Goal: Task Accomplishment & Management: Complete application form

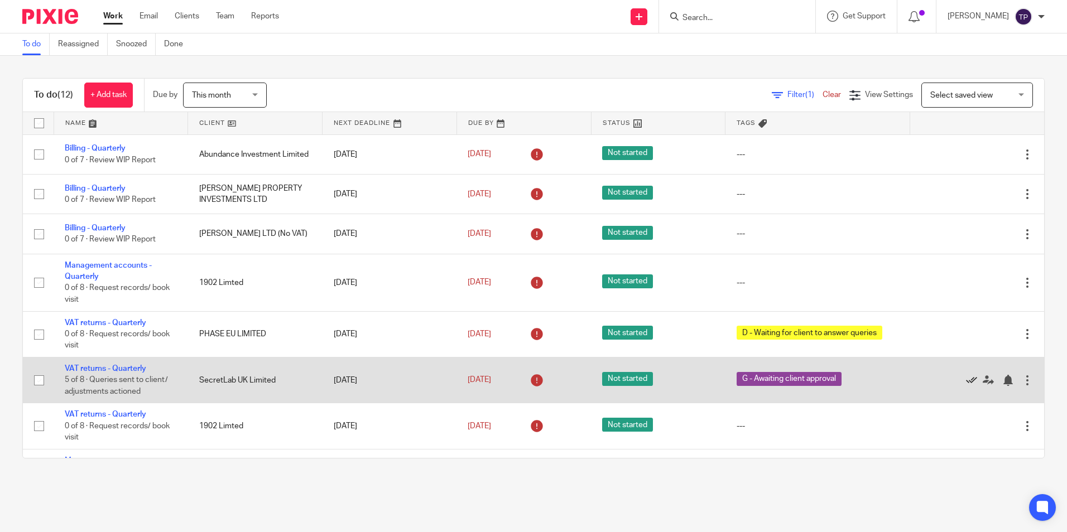
click at [966, 377] on icon at bounding box center [971, 380] width 11 height 11
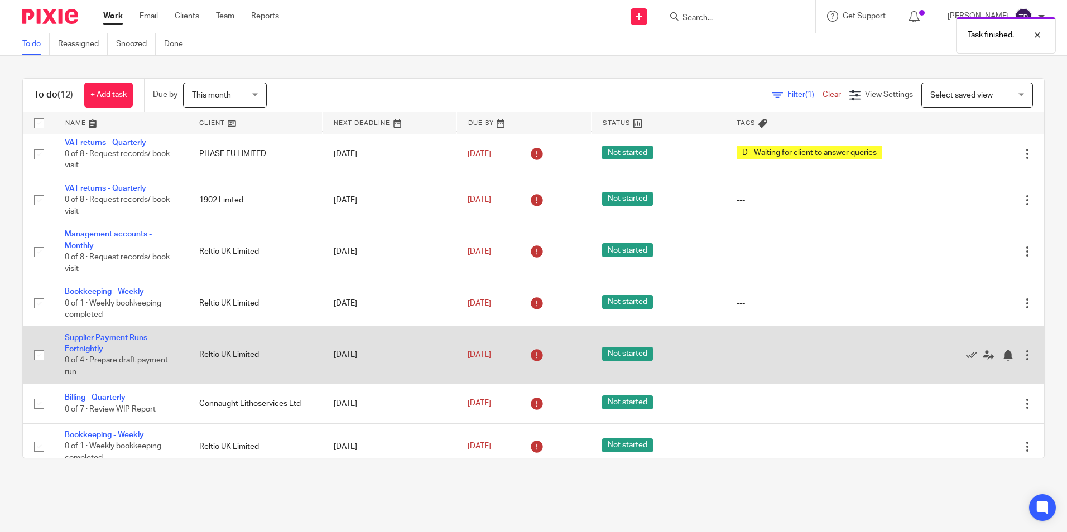
scroll to position [191, 0]
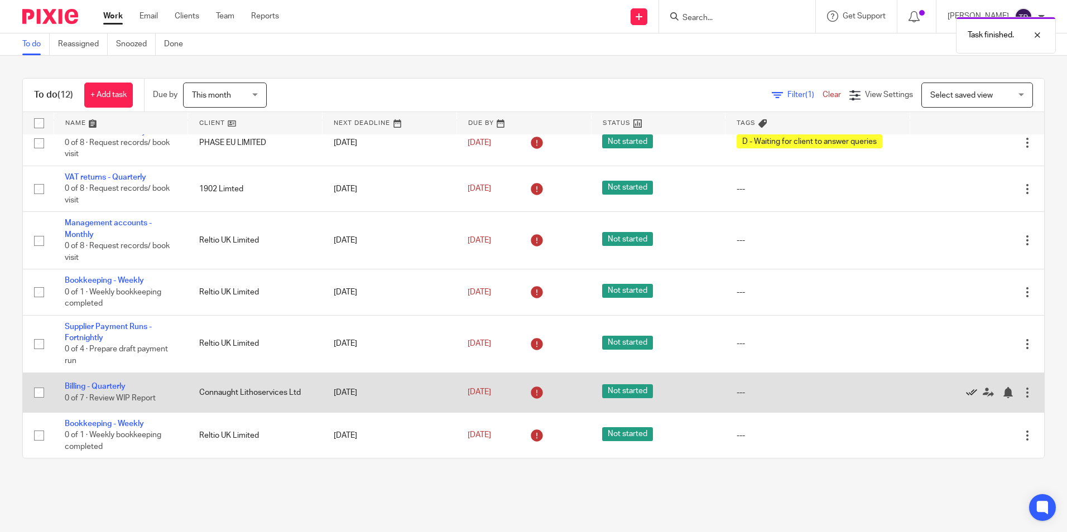
click at [966, 391] on icon at bounding box center [971, 392] width 11 height 11
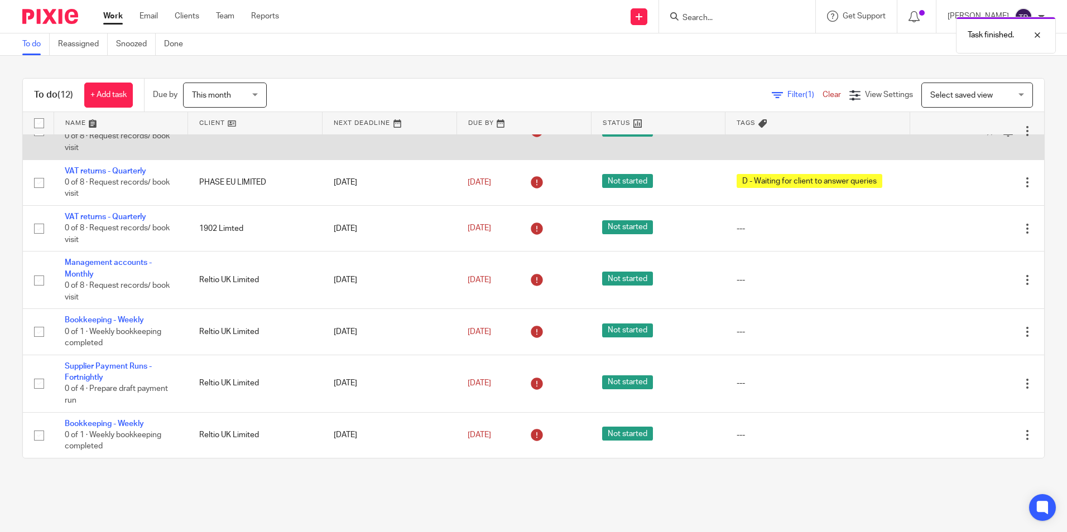
scroll to position [0, 0]
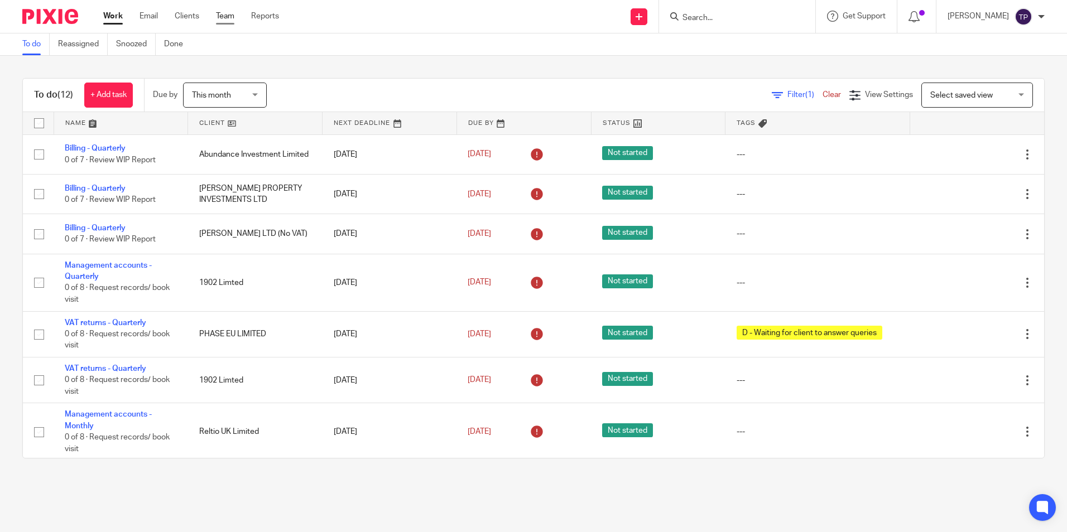
click at [224, 16] on link "Team" at bounding box center [225, 16] width 18 height 11
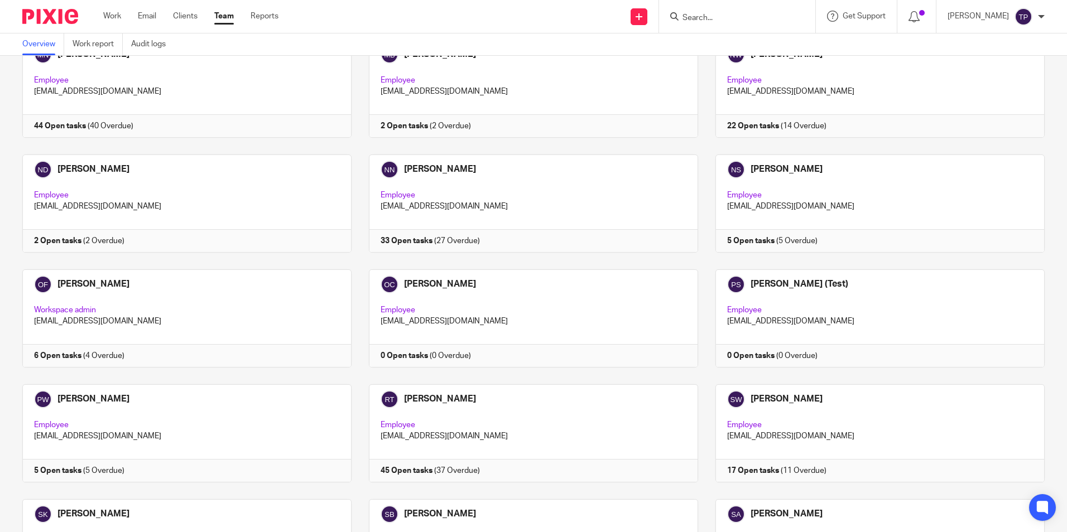
scroll to position [1674, 0]
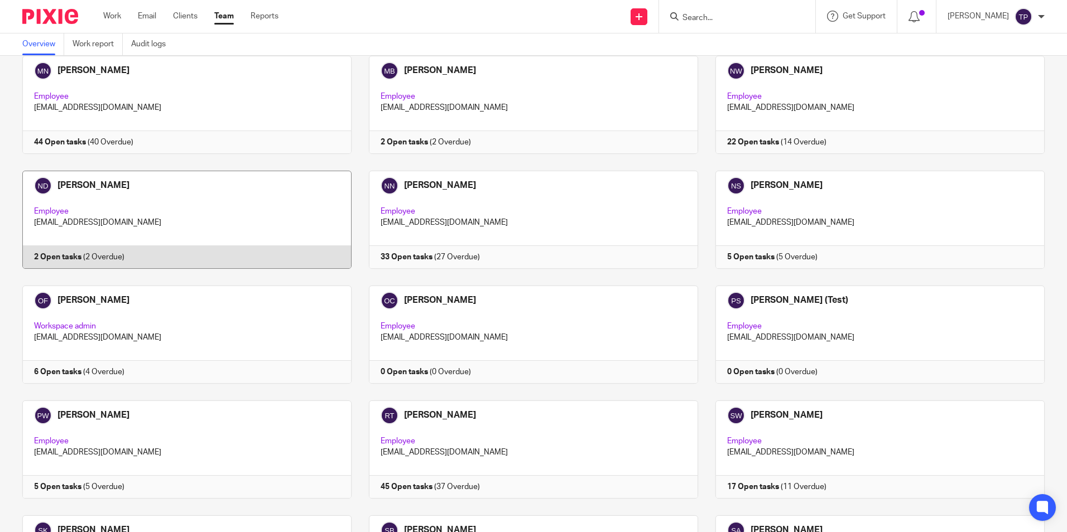
click at [55, 198] on link at bounding box center [178, 220] width 347 height 98
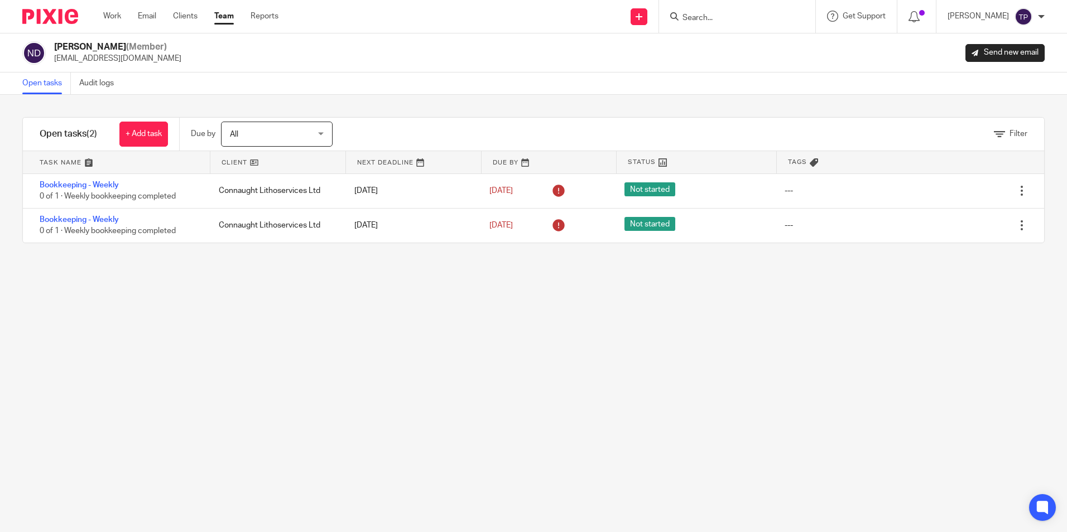
click at [538, 382] on div "Filter tasks Only show tasks matching all of these conditions 1 Client name Is …" at bounding box center [533, 314] width 1067 height 438
click at [412, 342] on div "Filter tasks Only show tasks matching all of these conditions 1 Client name Is …" at bounding box center [533, 314] width 1067 height 438
click at [47, 21] on img at bounding box center [50, 16] width 56 height 15
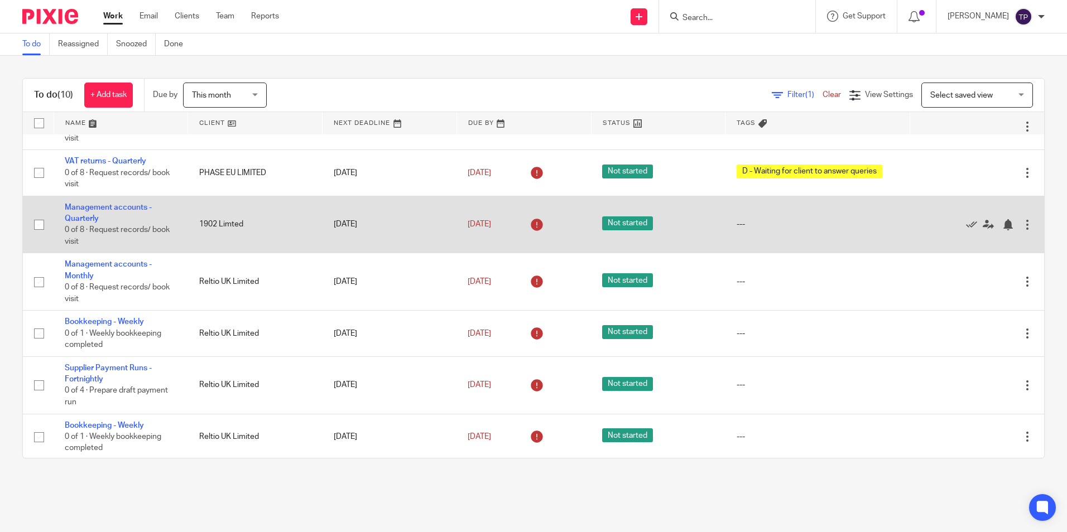
scroll to position [152, 0]
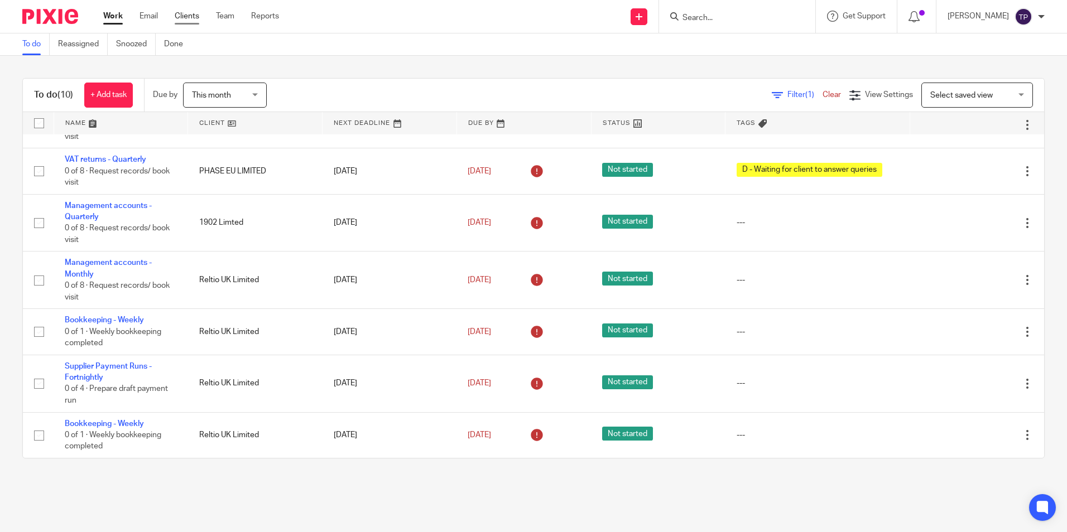
click at [188, 13] on link "Clients" at bounding box center [187, 16] width 25 height 11
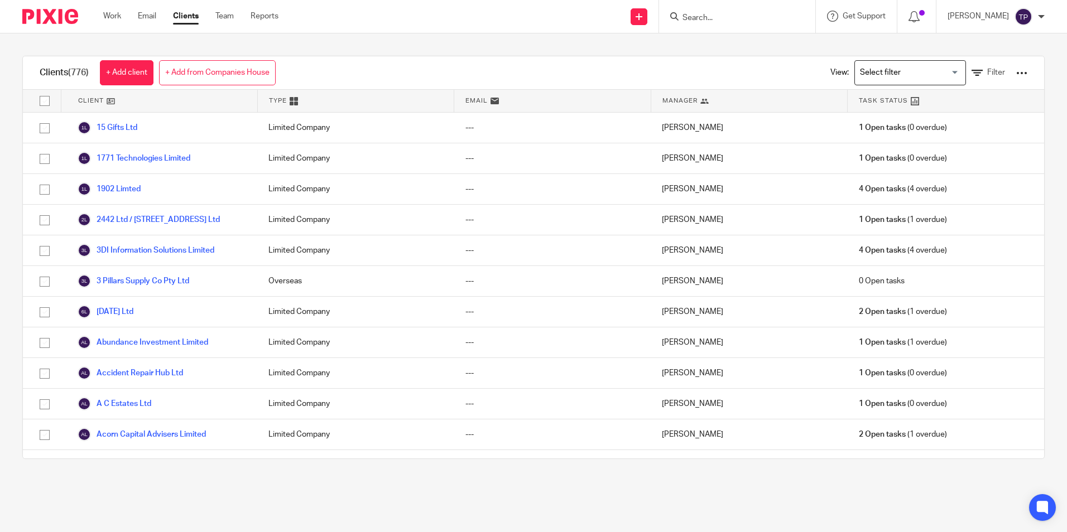
click at [739, 22] on input "Search" at bounding box center [731, 18] width 100 height 10
type input "reltip"
click at [790, 36] on link at bounding box center [748, 43] width 138 height 17
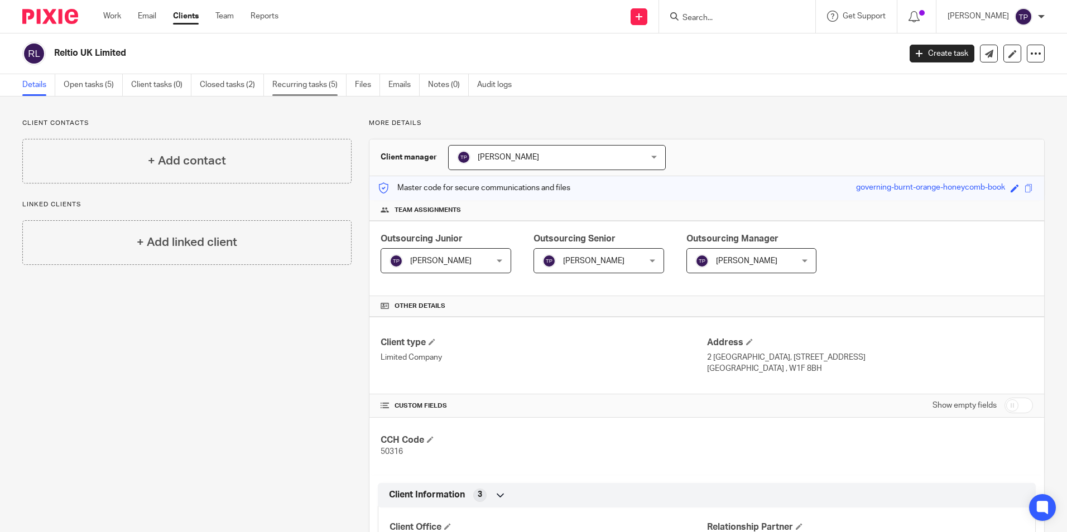
click at [281, 89] on link "Recurring tasks (5)" at bounding box center [309, 85] width 74 height 22
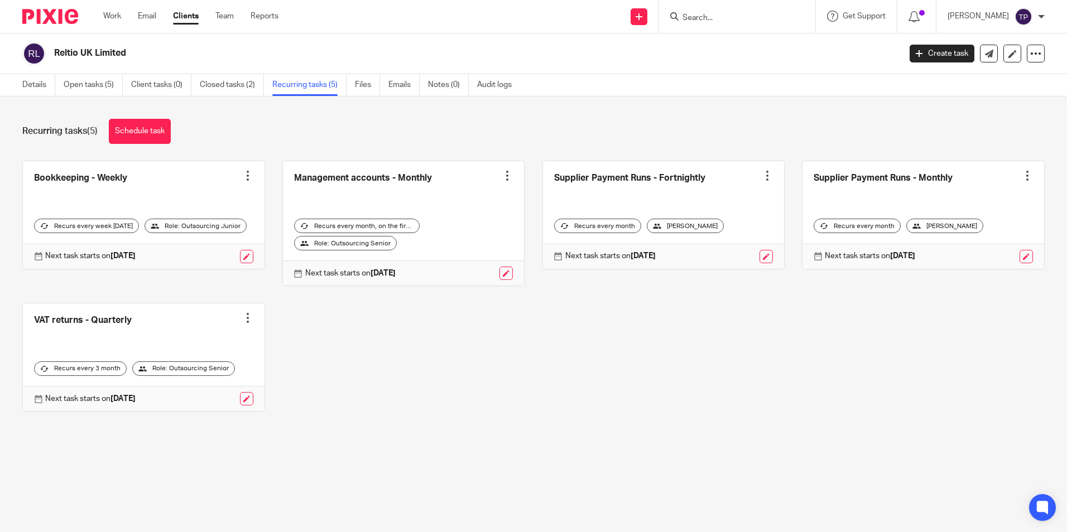
click at [536, 27] on div "Send new email Create task Add client Request signature Get Support Contact Sup…" at bounding box center [681, 16] width 772 height 33
click at [642, 17] on icon at bounding box center [639, 16] width 7 height 7
click at [659, 83] on link "Add client" at bounding box center [657, 85] width 78 height 16
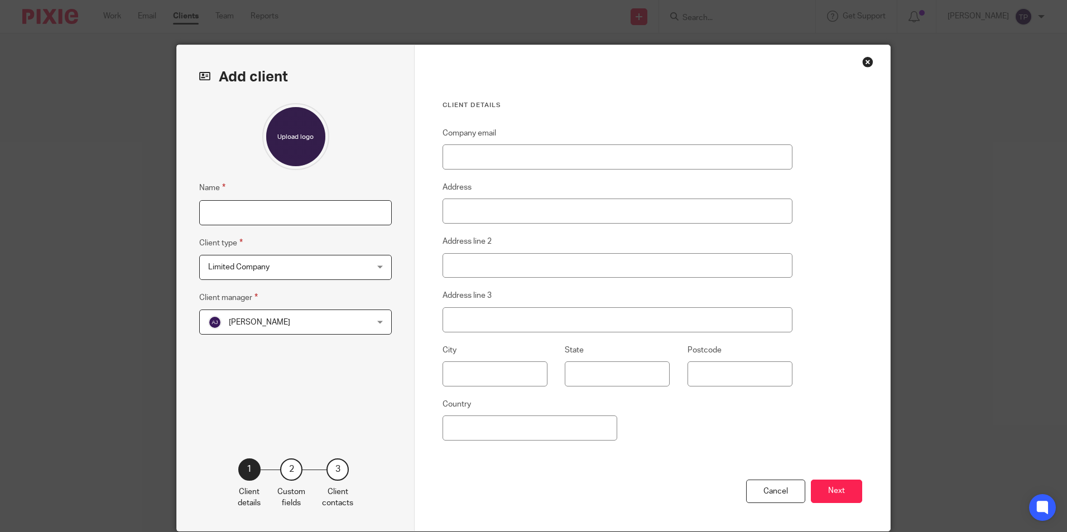
click at [285, 211] on input "Name" at bounding box center [295, 212] width 193 height 25
type input "Rushmoor Homes Limited"
click at [508, 155] on input "Company email" at bounding box center [618, 157] width 350 height 25
drag, startPoint x: 432, startPoint y: 186, endPoint x: 429, endPoint y: 204, distance: 18.7
click at [432, 186] on div "Client details Company email Address Address line 2 Address line 3 City State P…" at bounding box center [652, 288] width 475 height 486
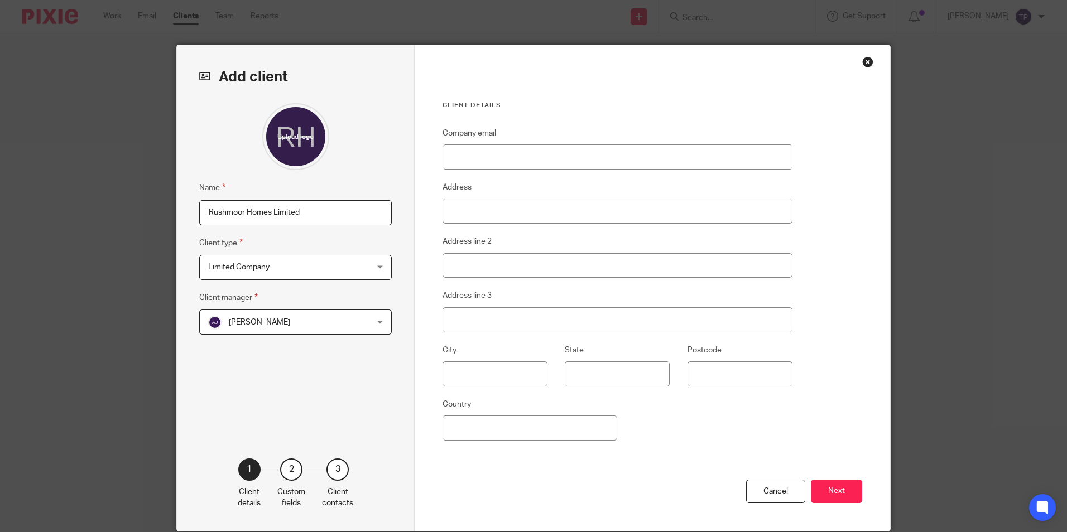
click at [311, 325] on span "Aaron Jervis" at bounding box center [281, 321] width 146 height 23
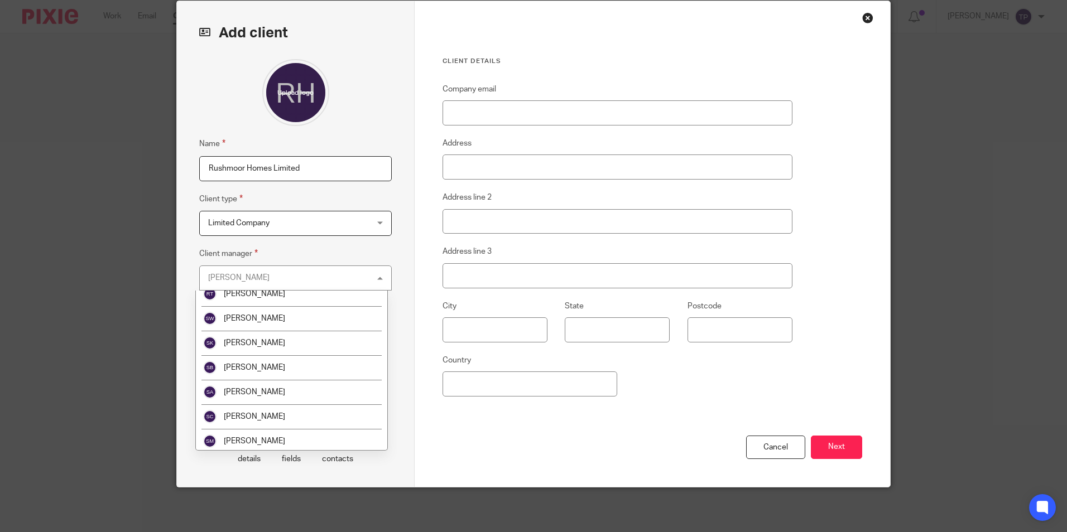
scroll to position [1436, 0]
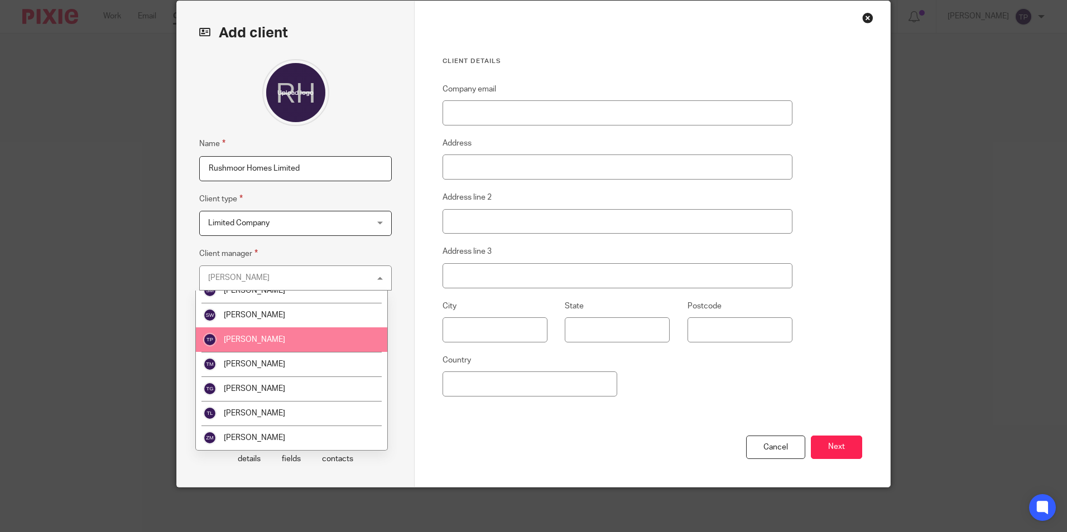
click at [273, 350] on li "[PERSON_NAME]" at bounding box center [291, 340] width 191 height 25
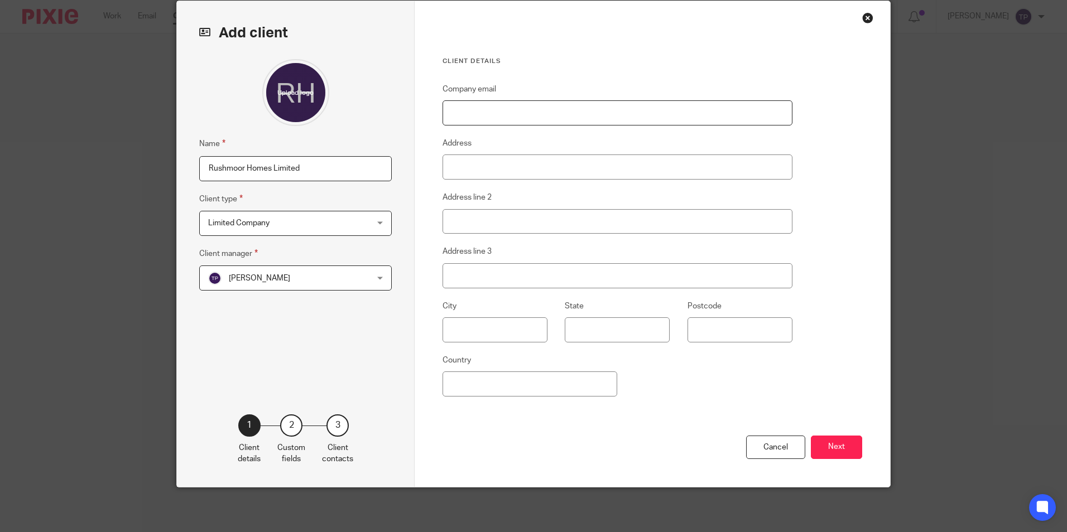
click at [545, 109] on input "Company email" at bounding box center [618, 112] width 350 height 25
drag, startPoint x: 424, startPoint y: 126, endPoint x: 427, endPoint y: 137, distance: 11.0
click at [424, 126] on div "Client details Company email Address Address line 2 Address line 3 City State P…" at bounding box center [652, 244] width 475 height 486
click at [460, 171] on input "Address" at bounding box center [618, 167] width 350 height 25
click at [833, 443] on button "Next" at bounding box center [836, 448] width 51 height 24
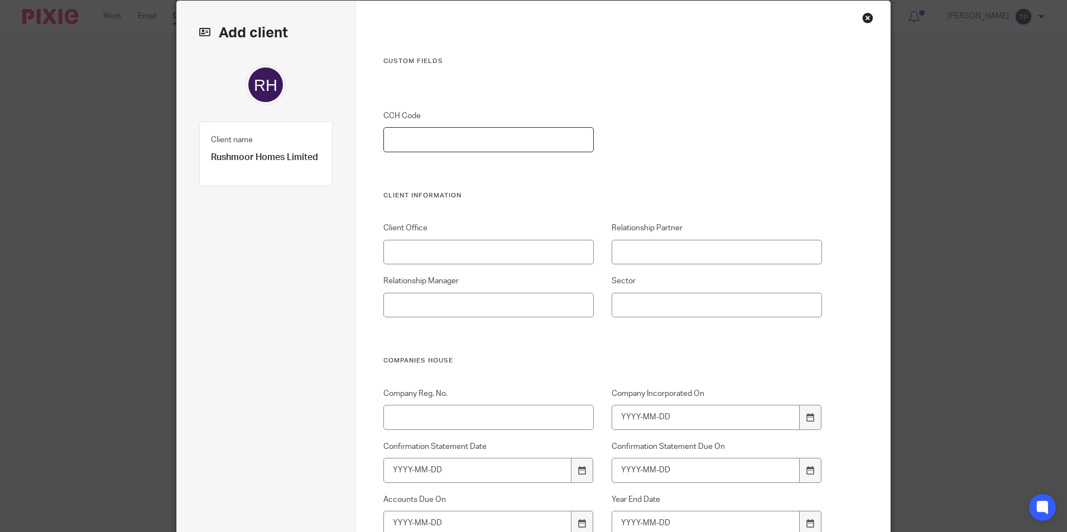
click at [427, 136] on input "CCH Code" at bounding box center [488, 139] width 211 height 25
type input "50978"
type input "Farnborough"
type input "Mark Perrin"
type input "Daisy Randall"
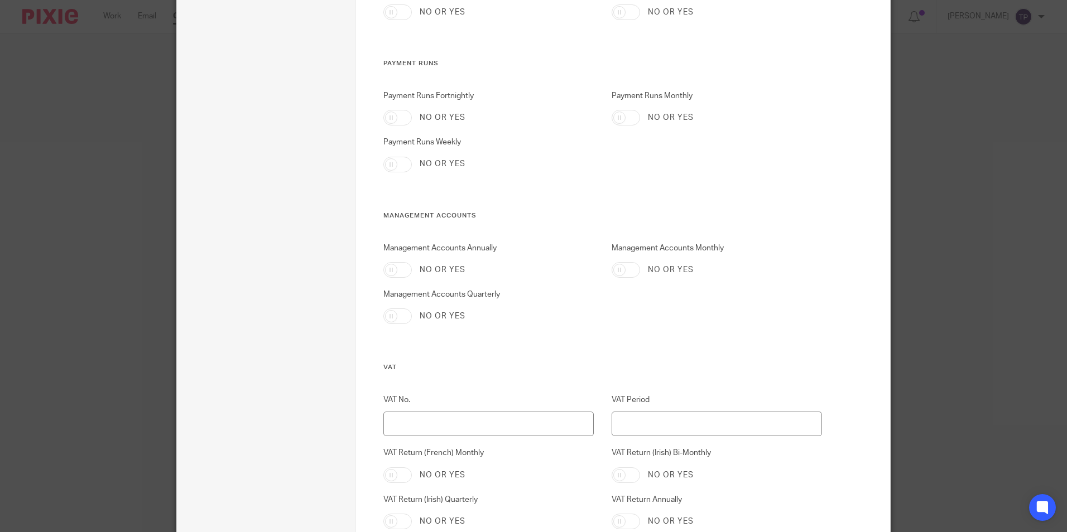
scroll to position [881, 0]
type input "Property"
click at [617, 264] on input "Management Accounts Monthly" at bounding box center [626, 267] width 28 height 16
checkbox input "true"
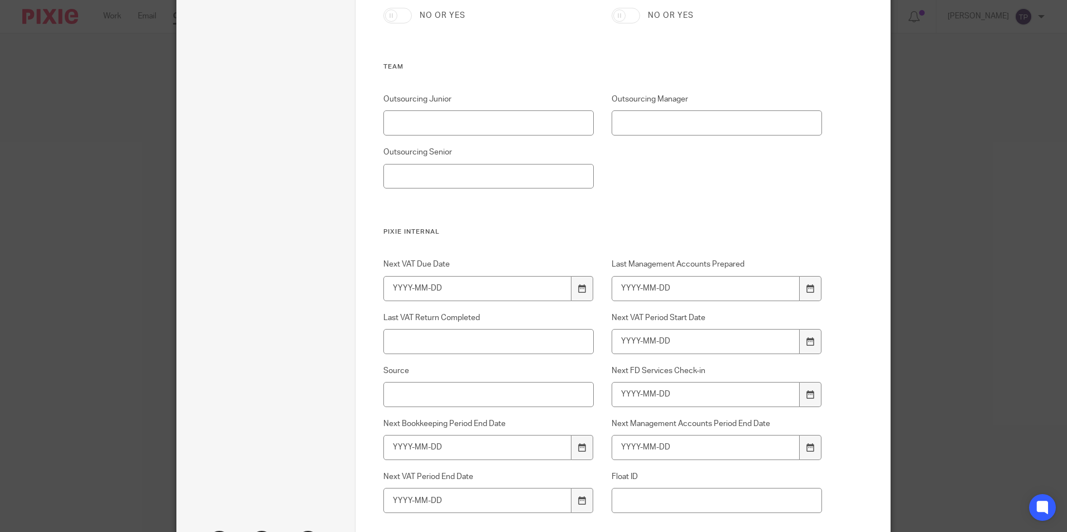
scroll to position [1662, 0]
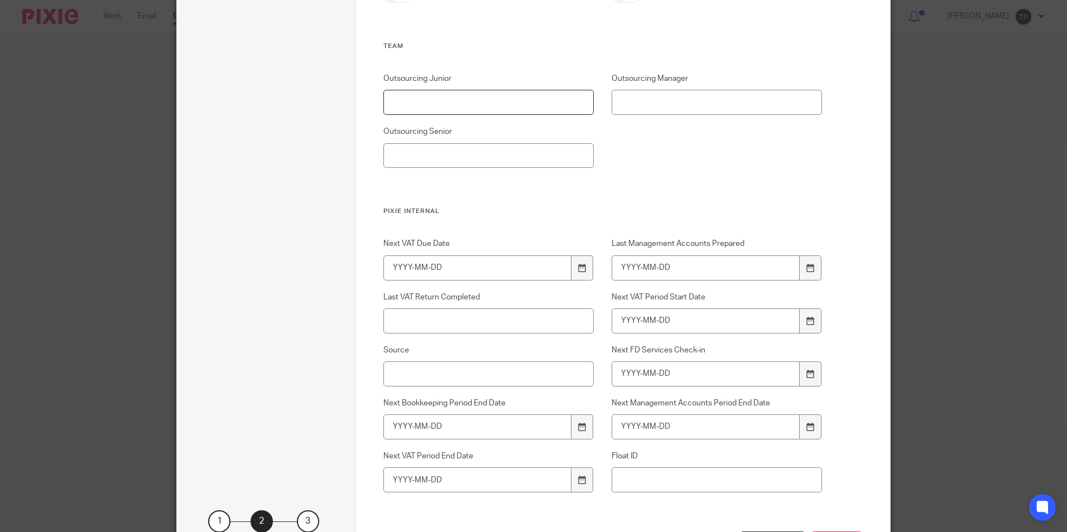
click at [443, 100] on input "Outsourcing Junior" at bounding box center [488, 102] width 211 height 25
type input "[PERSON_NAME]"
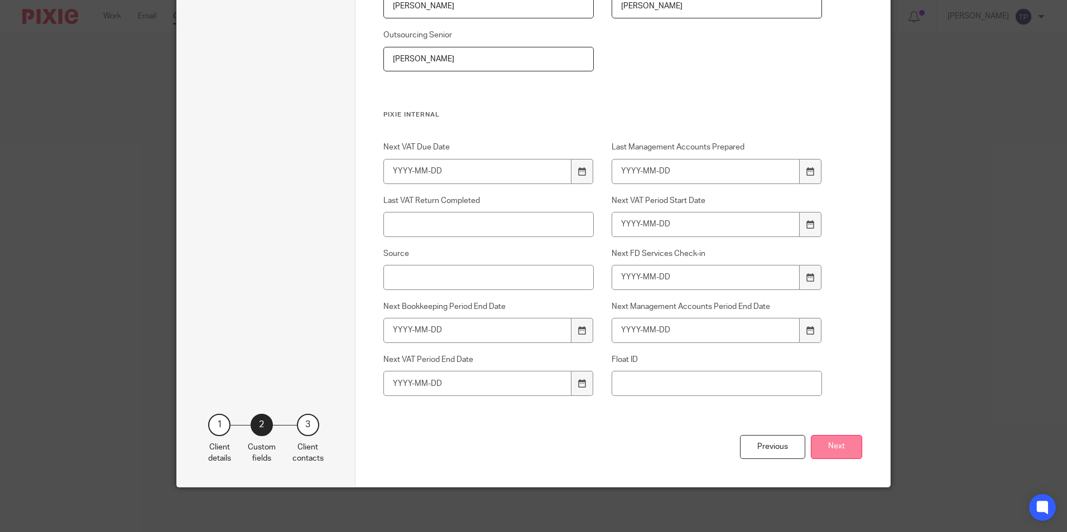
click at [834, 447] on button "Next" at bounding box center [836, 447] width 51 height 24
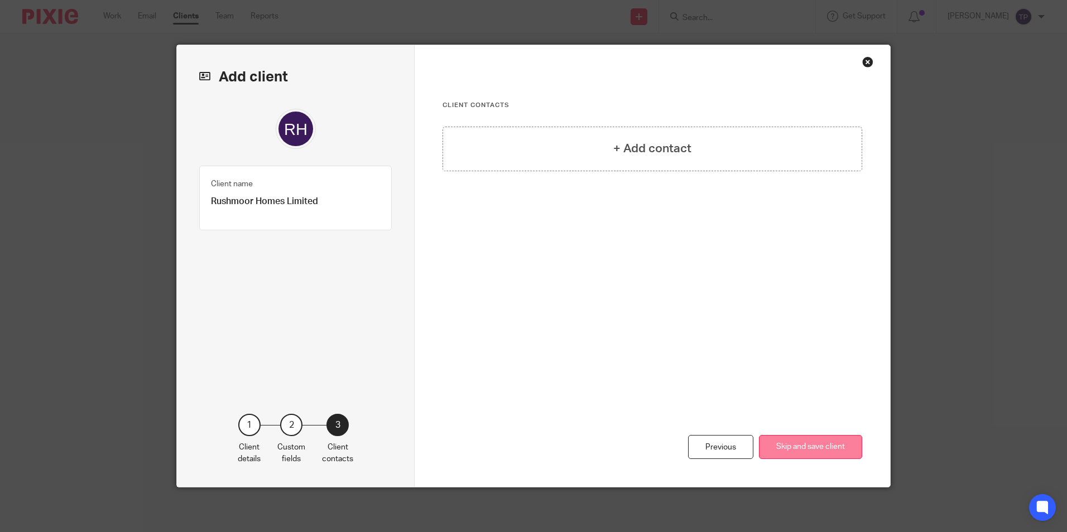
click at [795, 447] on button "Skip and save client" at bounding box center [810, 447] width 103 height 24
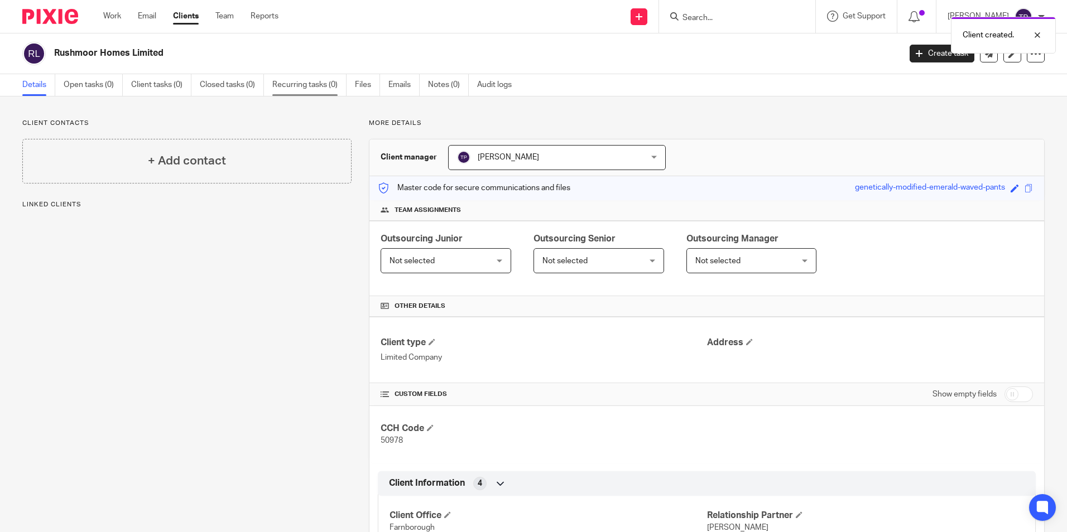
click at [330, 86] on link "Recurring tasks (0)" at bounding box center [309, 85] width 74 height 22
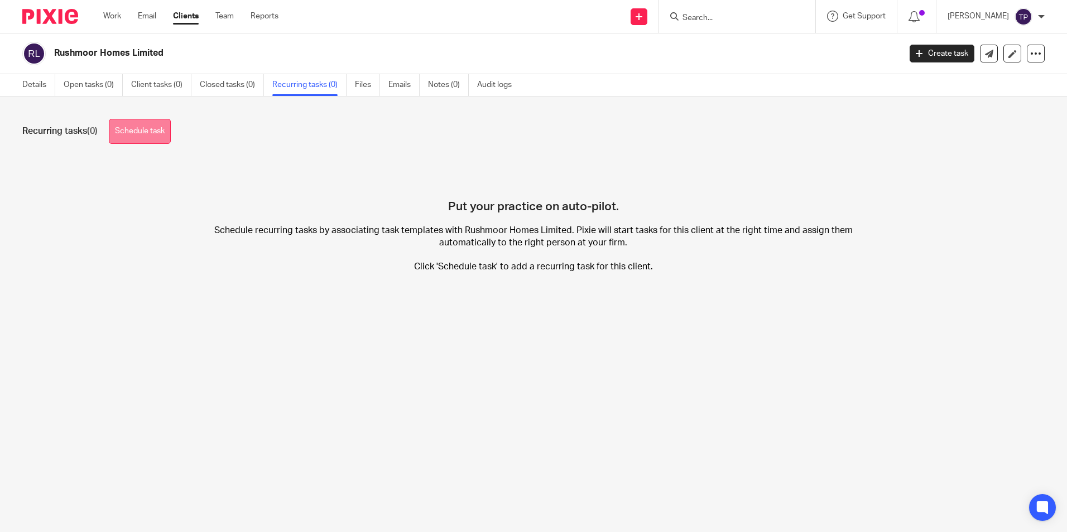
click at [129, 133] on link "Schedule task" at bounding box center [140, 131] width 62 height 25
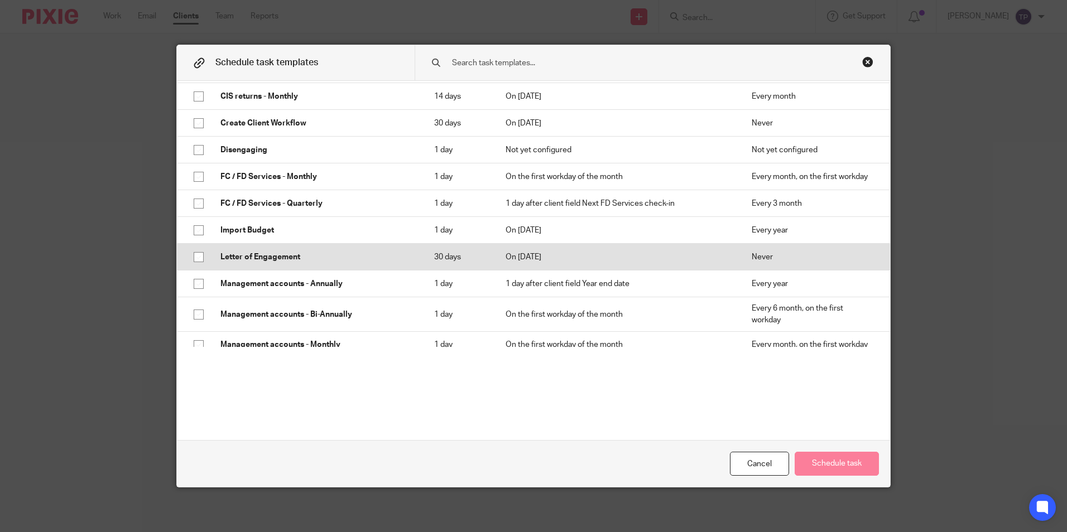
scroll to position [391, 0]
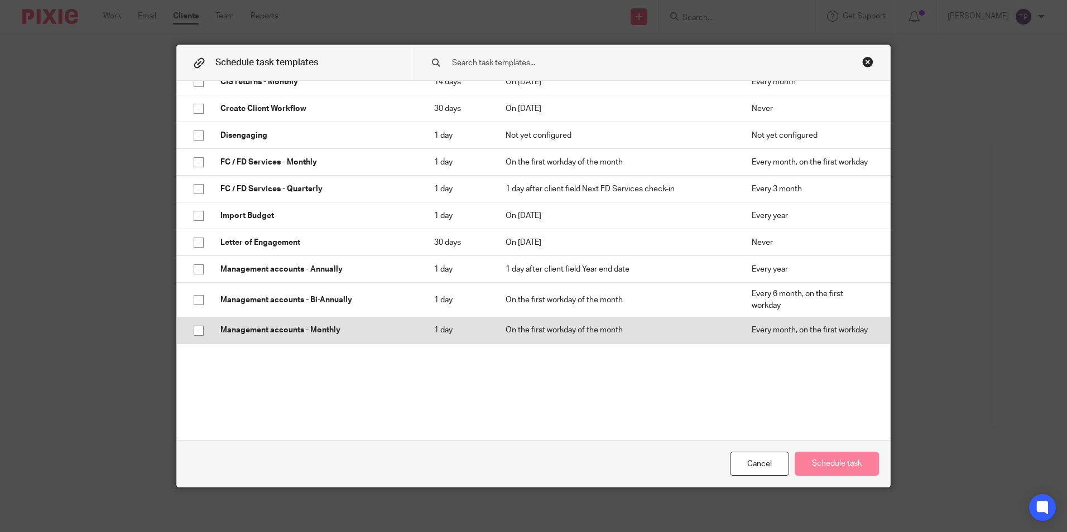
click at [196, 326] on input "checkbox" at bounding box center [198, 330] width 21 height 21
checkbox input "true"
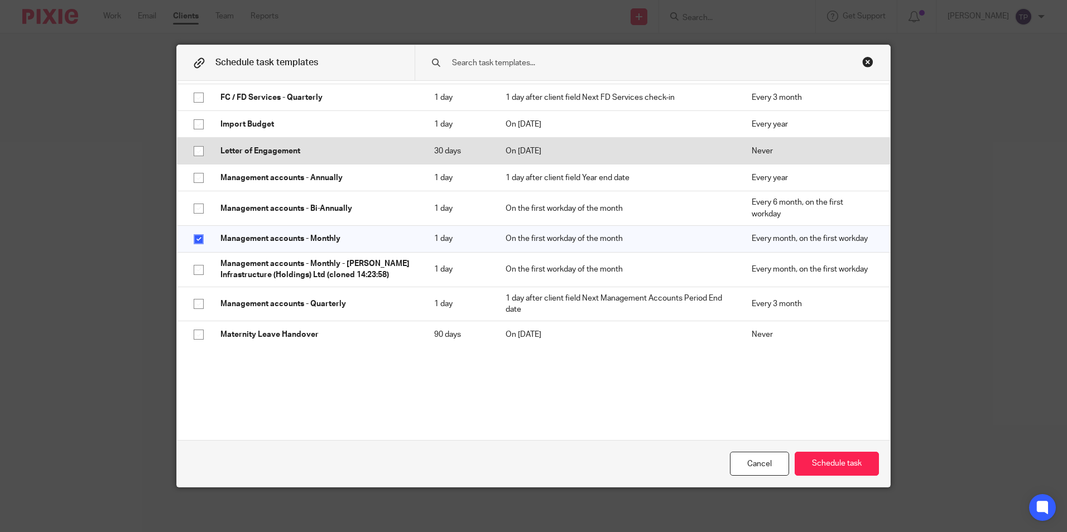
scroll to position [502, 0]
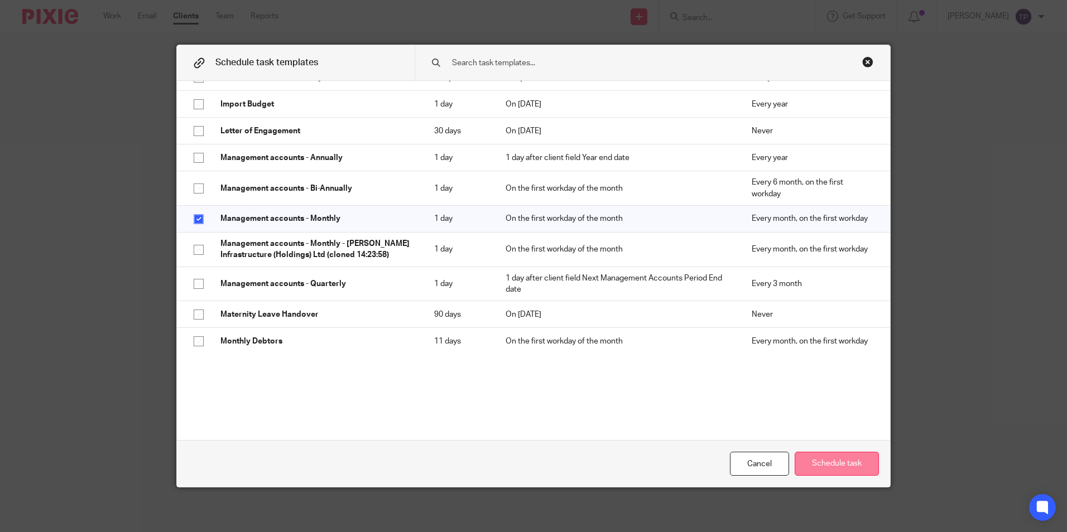
click at [824, 465] on button "Schedule task" at bounding box center [837, 464] width 84 height 24
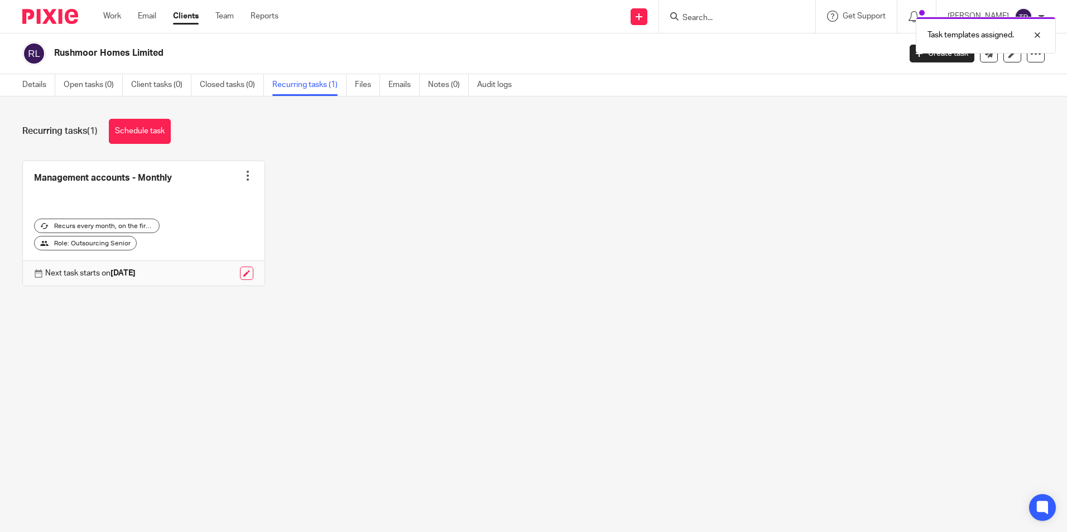
click at [307, 88] on link "Recurring tasks (1)" at bounding box center [309, 85] width 74 height 22
drag, startPoint x: 150, startPoint y: 134, endPoint x: 144, endPoint y: 132, distance: 6.0
click at [149, 133] on link "Schedule task" at bounding box center [140, 131] width 62 height 25
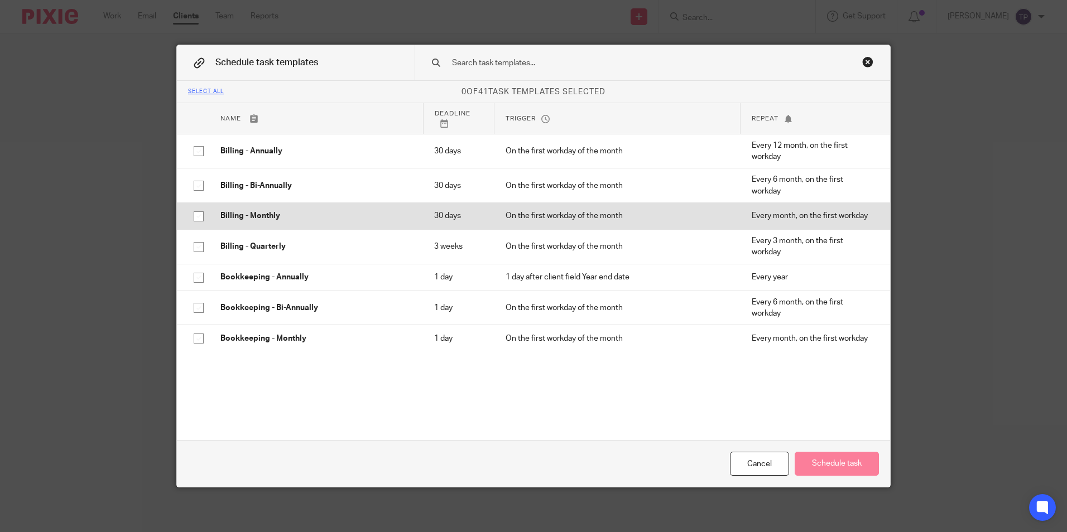
click at [188, 219] on input "checkbox" at bounding box center [198, 216] width 21 height 21
checkbox input "true"
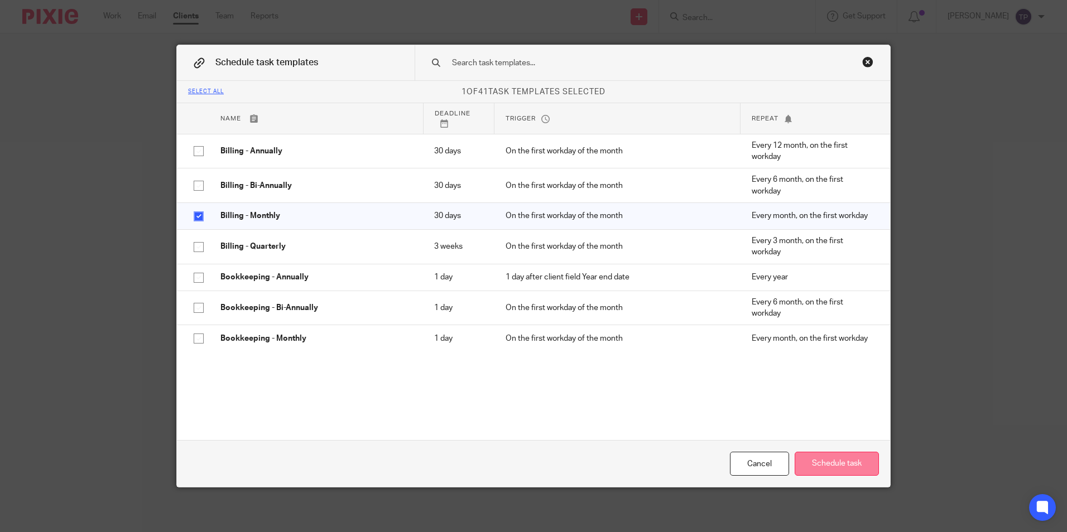
click at [833, 464] on button "Schedule task" at bounding box center [837, 464] width 84 height 24
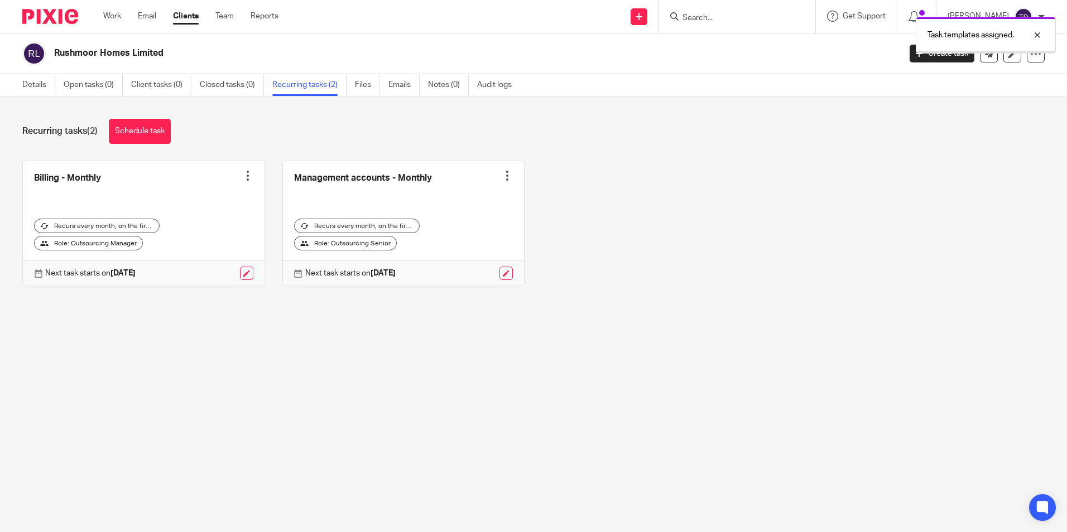
click at [700, 248] on div "Billing - Monthly Create task Clone template Recalculate schedule Cancel schedu…" at bounding box center [525, 232] width 1040 height 143
click at [247, 307] on div "Recurring tasks (2) Schedule task Billing - Monthly Create task Clone template …" at bounding box center [533, 211] width 1067 height 229
click at [41, 13] on img at bounding box center [50, 16] width 56 height 15
